Goal: Information Seeking & Learning: Learn about a topic

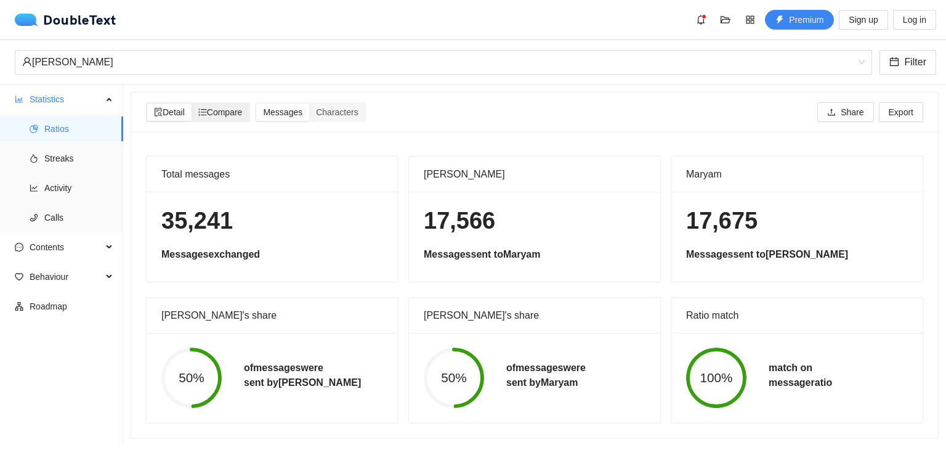
click at [207, 111] on icon "ordered-list" at bounding box center [202, 112] width 9 height 9
click at [192, 103] on input "Compare" at bounding box center [192, 103] width 0 height 0
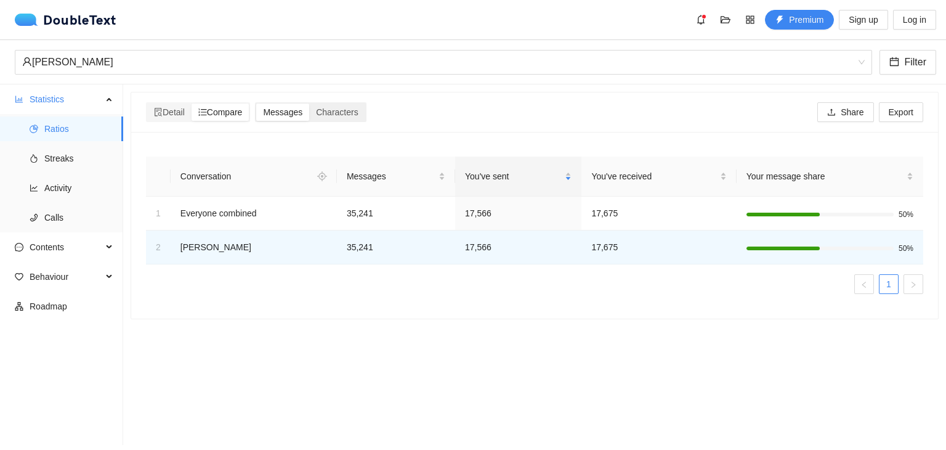
click at [284, 115] on span "Messages" at bounding box center [282, 112] width 39 height 10
click at [256, 103] on input "Messages" at bounding box center [256, 103] width 0 height 0
click at [346, 114] on span "Characters" at bounding box center [337, 112] width 42 height 10
click at [309, 103] on input "Characters" at bounding box center [309, 103] width 0 height 0
click at [175, 111] on span "Detail" at bounding box center [169, 112] width 31 height 10
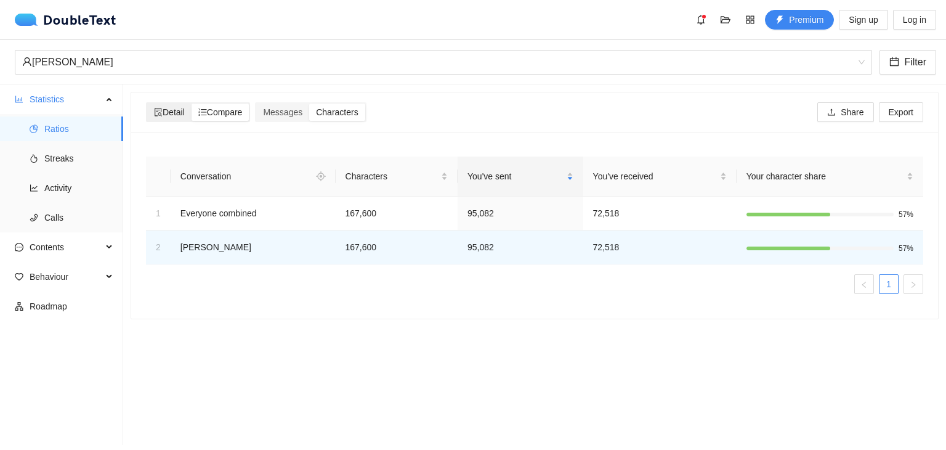
click at [147, 103] on input "Detail" at bounding box center [147, 103] width 0 height 0
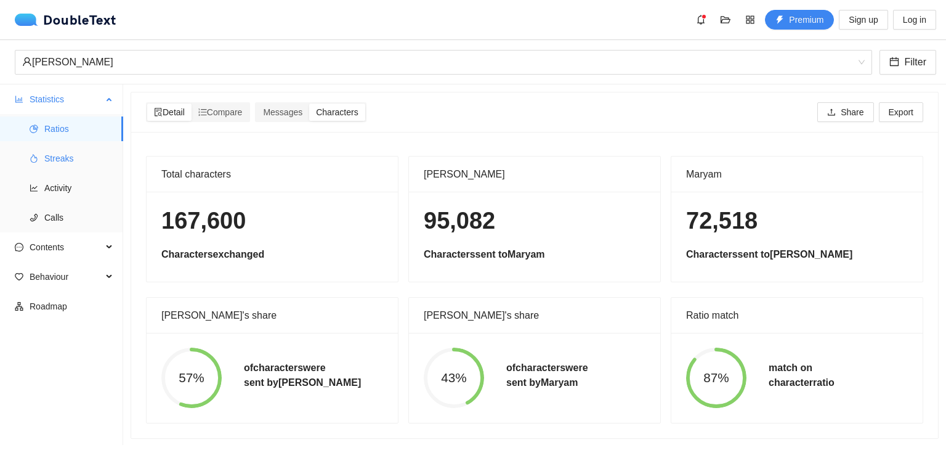
click at [58, 150] on span "Streaks" at bounding box center [78, 158] width 69 height 25
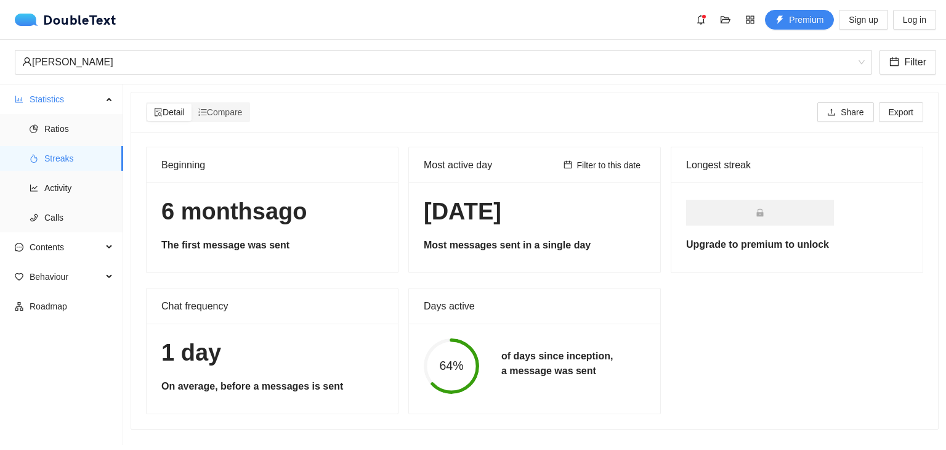
scroll to position [1, 0]
click at [54, 180] on span "Activity" at bounding box center [78, 187] width 69 height 25
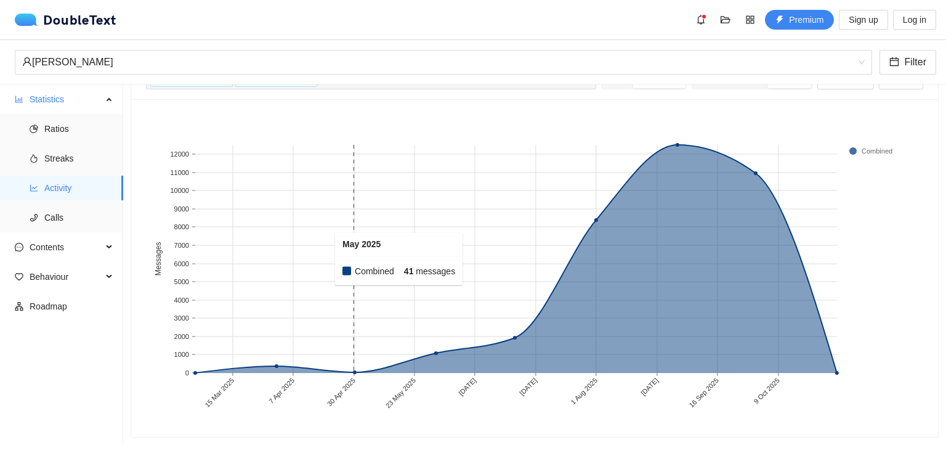
scroll to position [71, 0]
click at [54, 212] on span "Calls" at bounding box center [78, 217] width 69 height 25
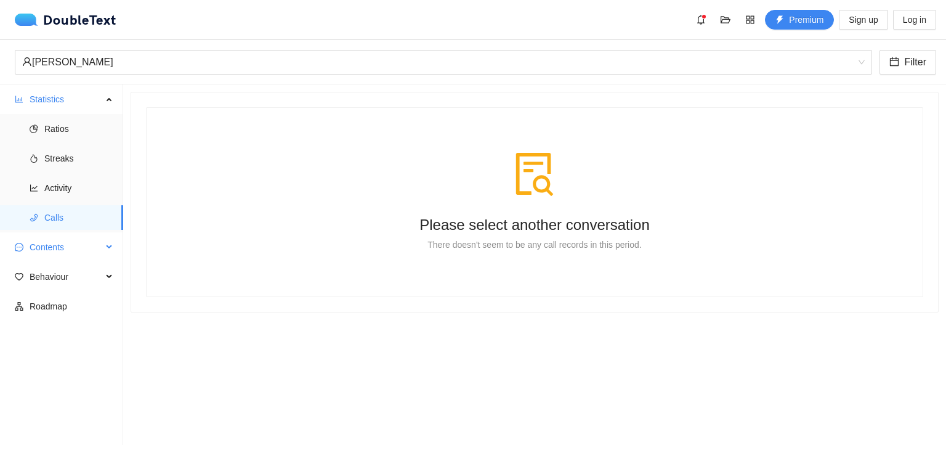
click at [58, 247] on span "Contents" at bounding box center [66, 247] width 73 height 25
click at [76, 279] on span "Word Cloud" at bounding box center [78, 276] width 69 height 25
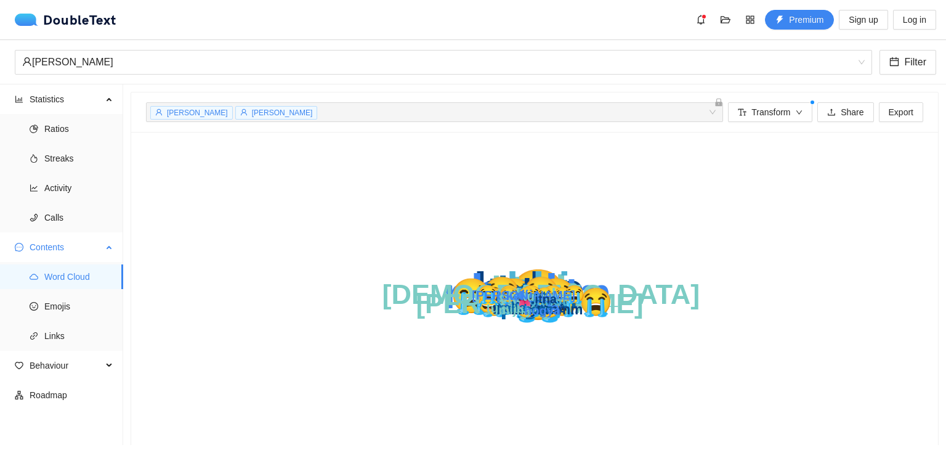
click at [76, 318] on ul "Word Cloud Emojis Links" at bounding box center [61, 306] width 123 height 89
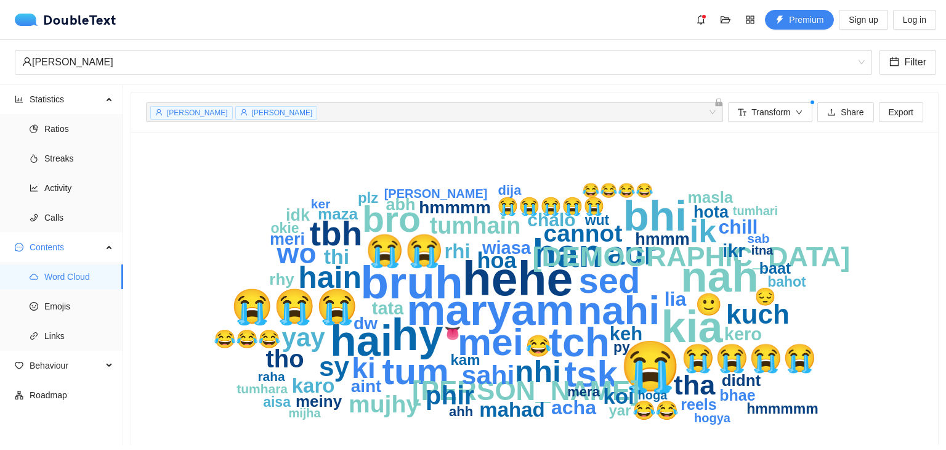
scroll to position [54, 0]
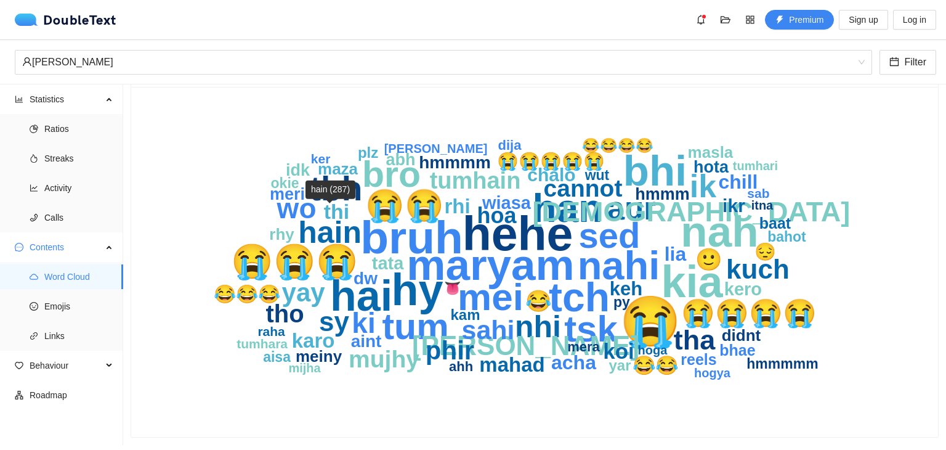
click at [325, 222] on text "hain" at bounding box center [329, 232] width 63 height 34
click at [897, 58] on icon "calendar" at bounding box center [894, 61] width 9 height 9
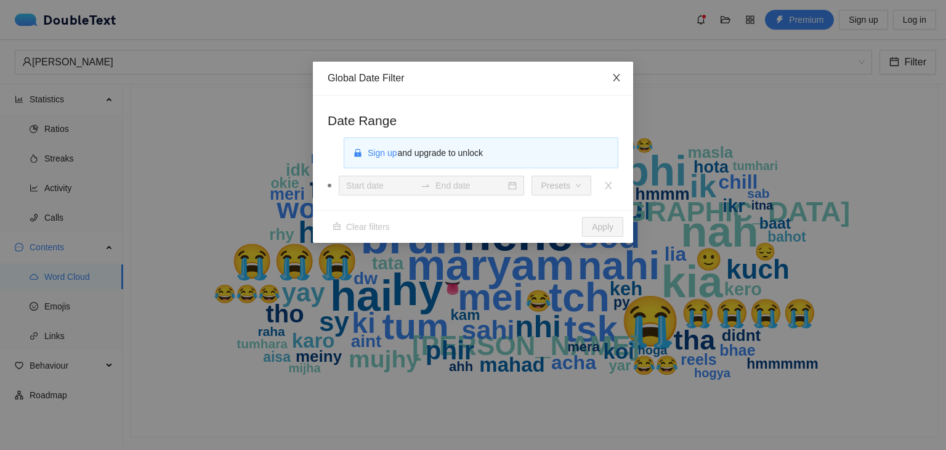
click at [613, 77] on icon "close" at bounding box center [616, 78] width 10 height 10
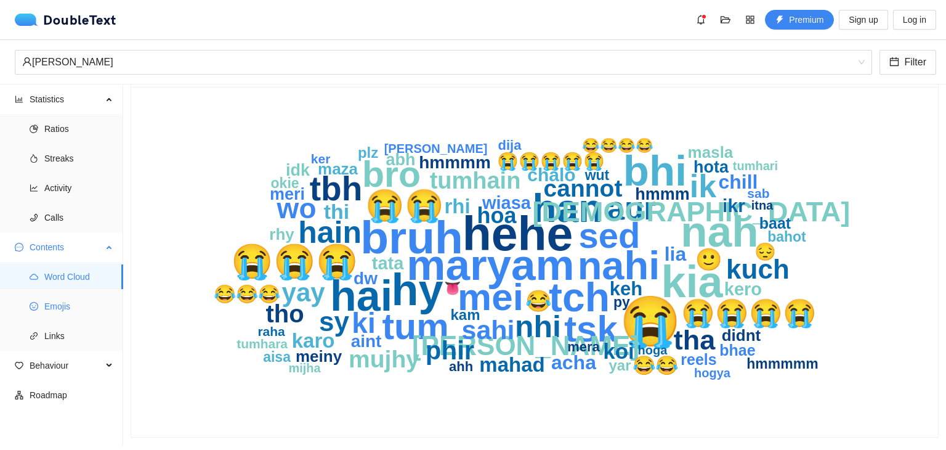
click at [65, 313] on span "Emojis" at bounding box center [78, 306] width 69 height 25
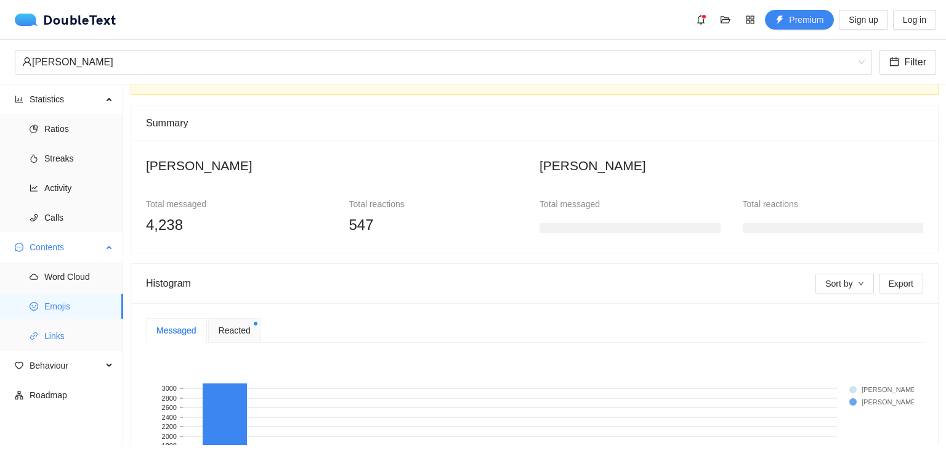
click at [64, 334] on span "Links" at bounding box center [78, 335] width 69 height 25
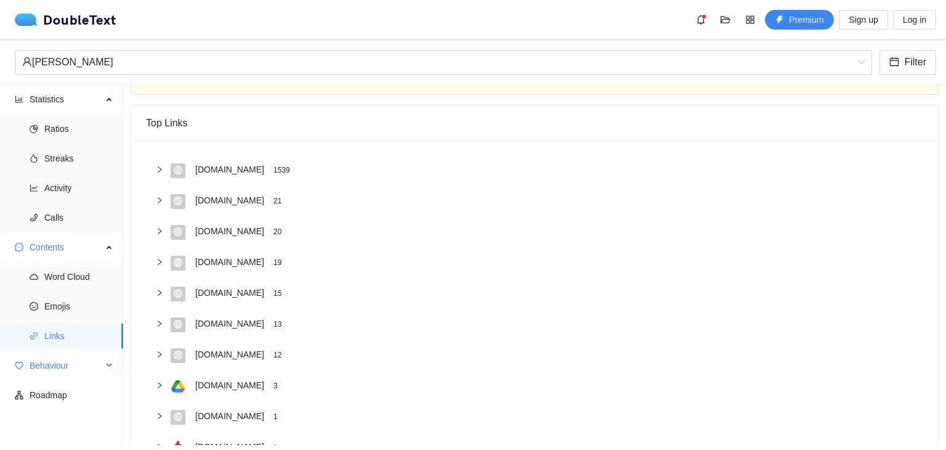
click at [46, 366] on span "Behaviour" at bounding box center [66, 365] width 73 height 25
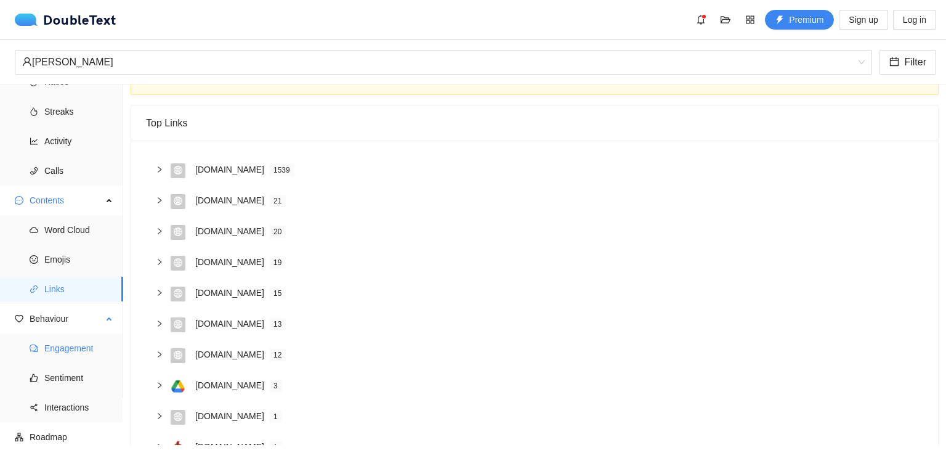
click at [79, 348] on span "Engagement" at bounding box center [78, 348] width 69 height 25
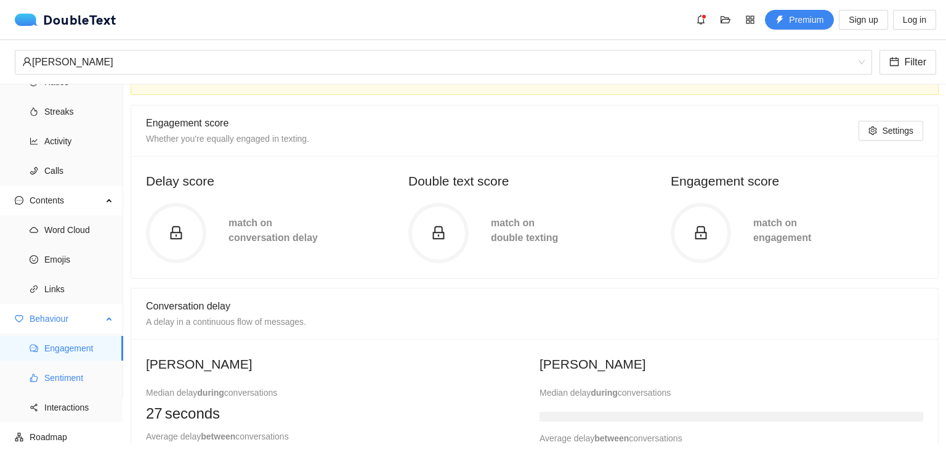
click at [86, 377] on span "Sentiment" at bounding box center [78, 377] width 69 height 25
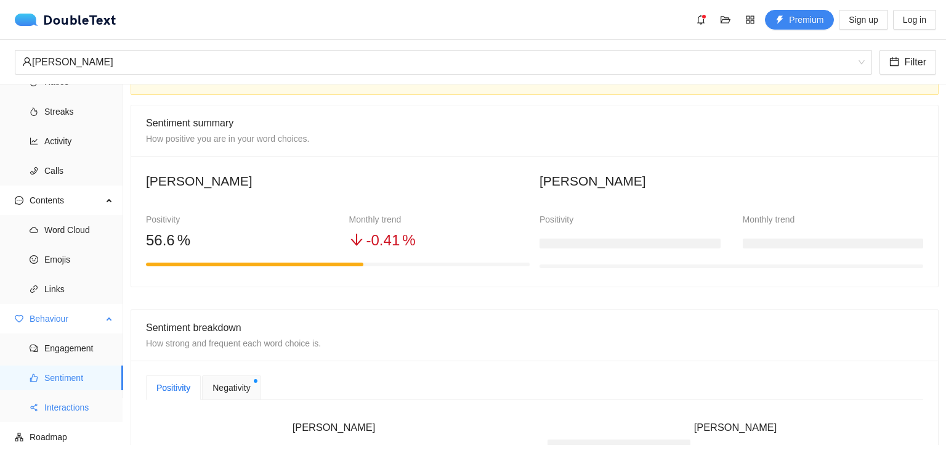
click at [86, 409] on span "Interactions" at bounding box center [78, 407] width 69 height 25
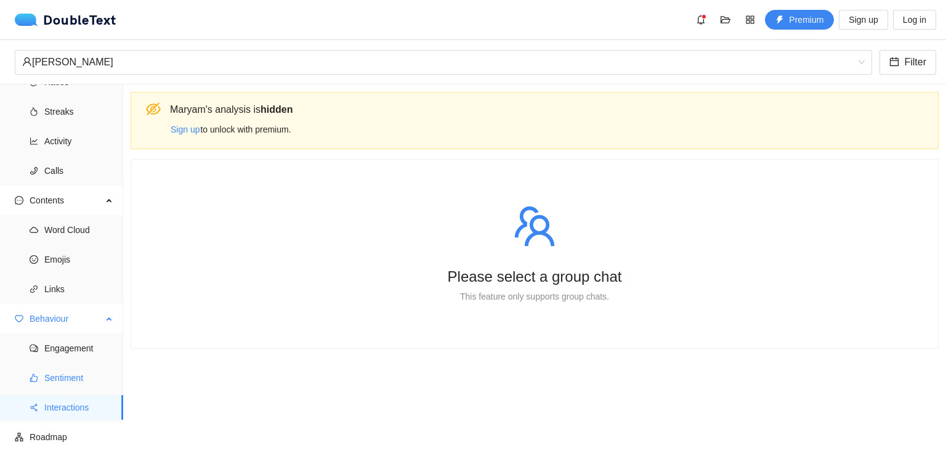
click at [68, 390] on ul "Engagement Sentiment Interactions" at bounding box center [61, 377] width 123 height 89
click at [68, 386] on span "Sentiment" at bounding box center [78, 377] width 69 height 25
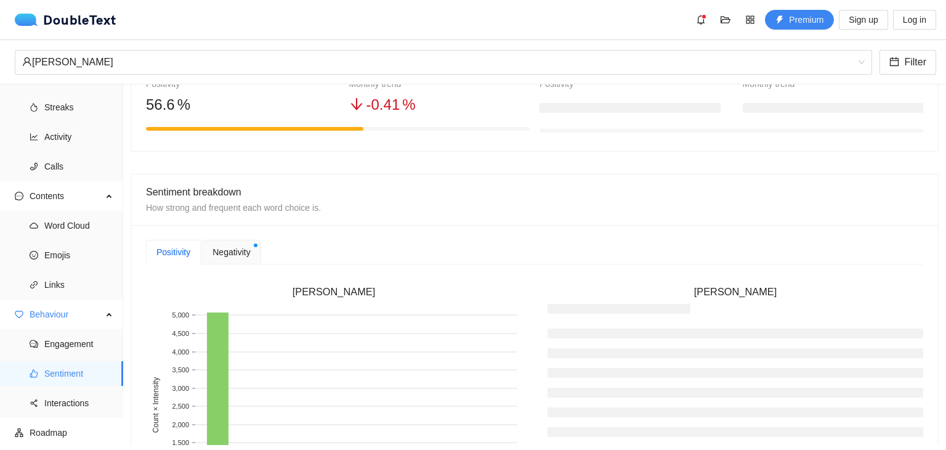
scroll to position [201, 0]
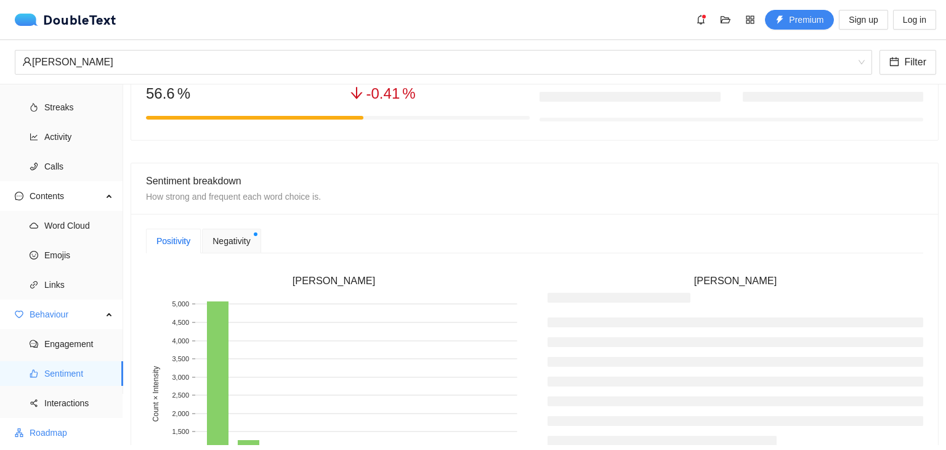
click at [84, 422] on span "Roadmap" at bounding box center [72, 432] width 84 height 25
